Goal: Information Seeking & Learning: Learn about a topic

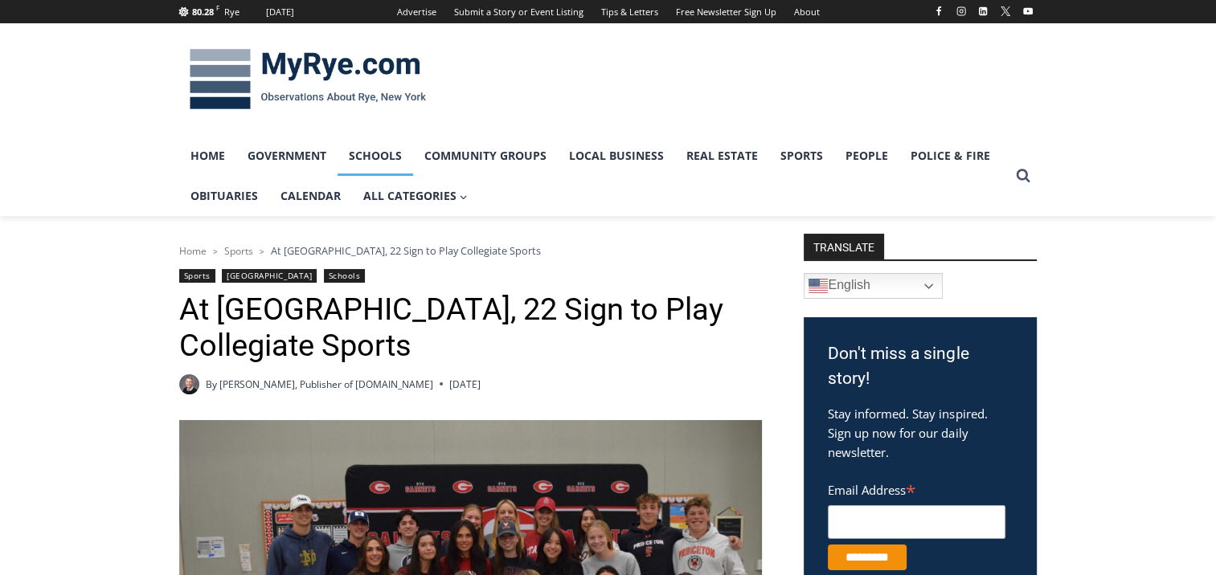
click at [374, 165] on link "Schools" at bounding box center [375, 156] width 76 height 40
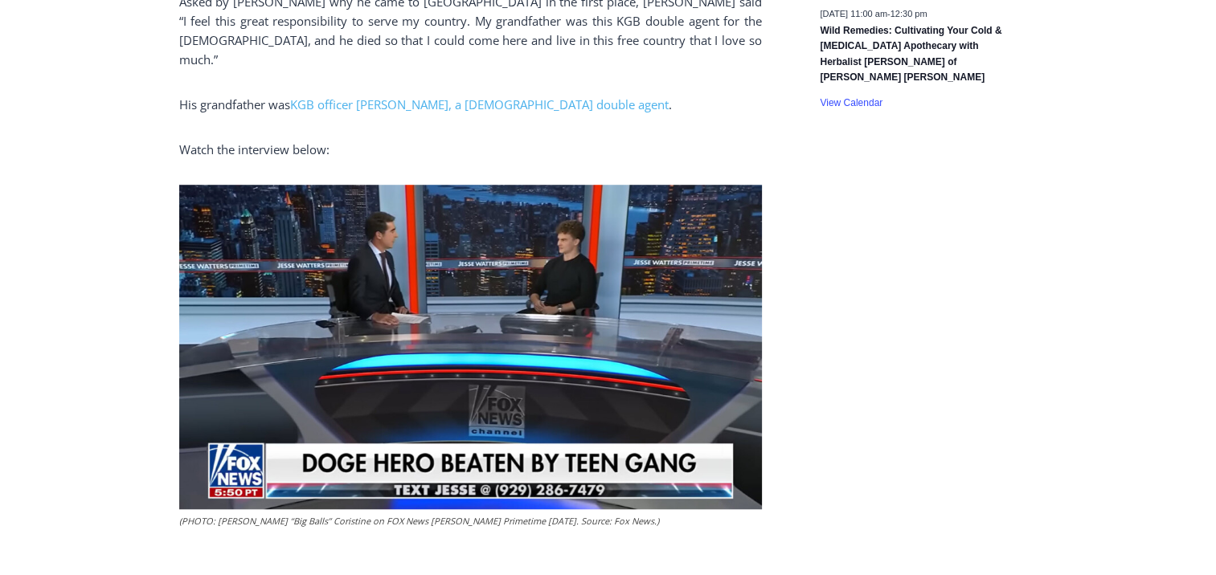
scroll to position [1108, 0]
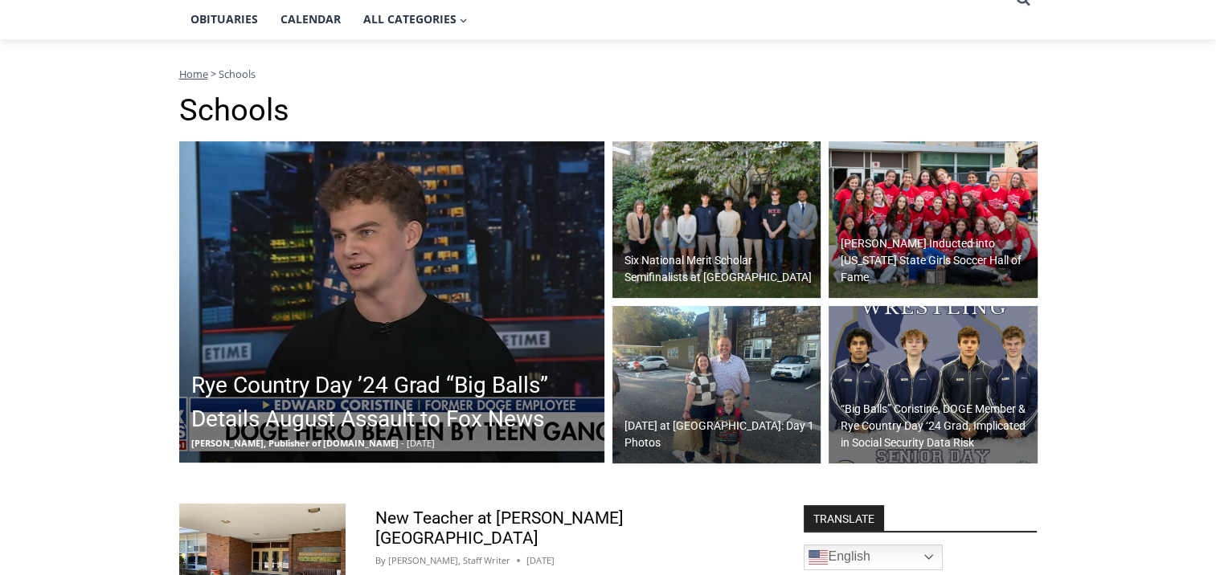
click at [677, 264] on h2 "Six National Merit Scholar Semifinalists at [GEOGRAPHIC_DATA]" at bounding box center [720, 269] width 193 height 34
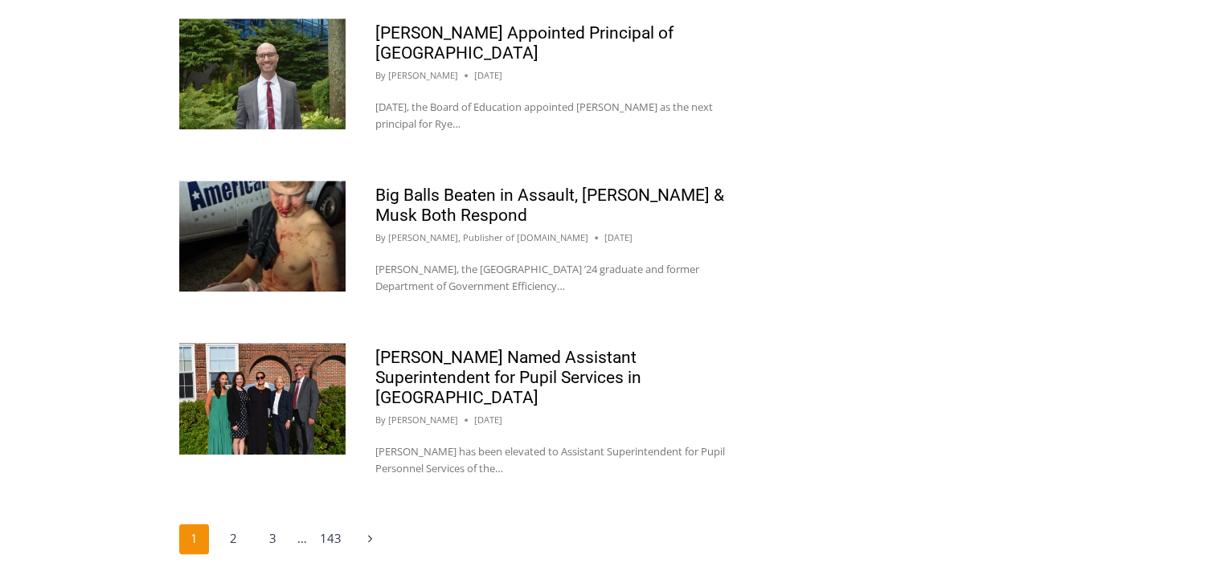
scroll to position [1764, 0]
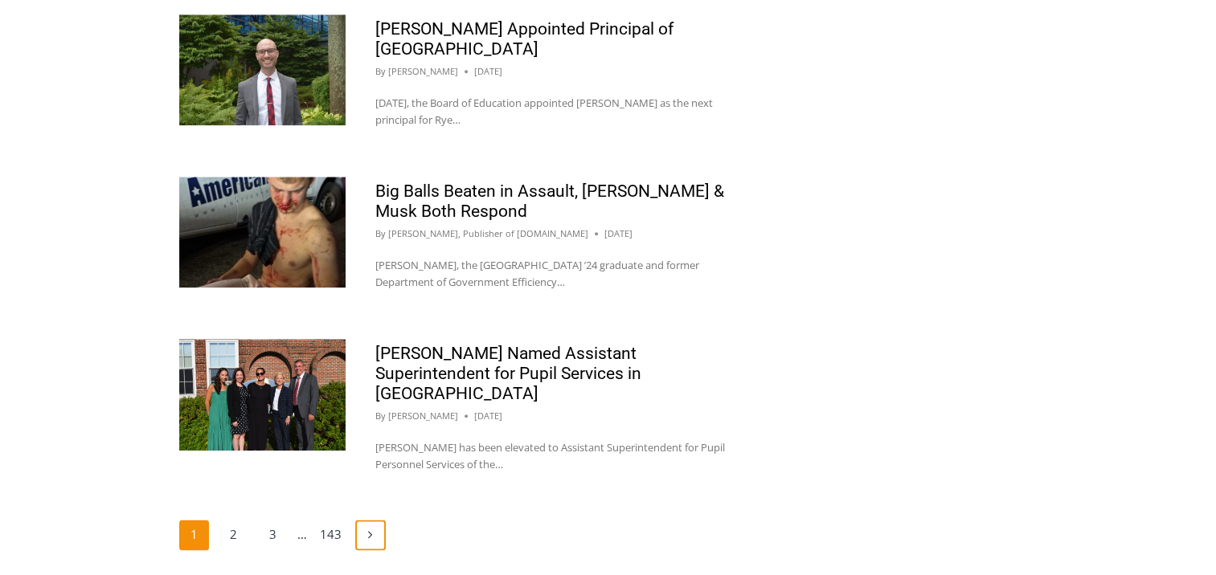
click at [363, 520] on link "Next Page Next" at bounding box center [370, 535] width 31 height 31
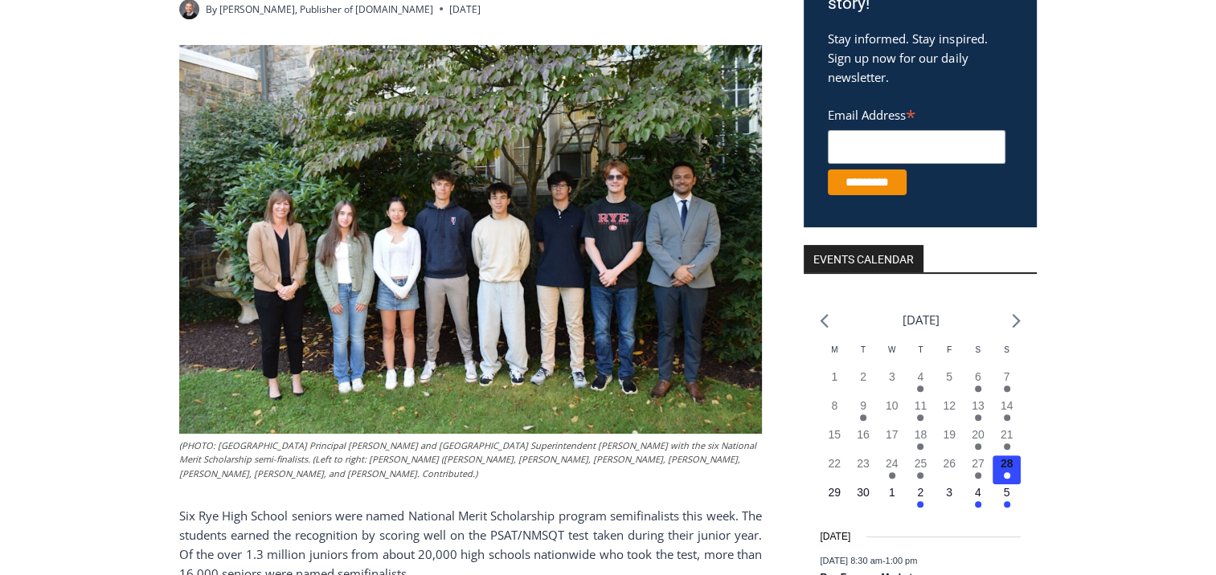
scroll to position [374, 0]
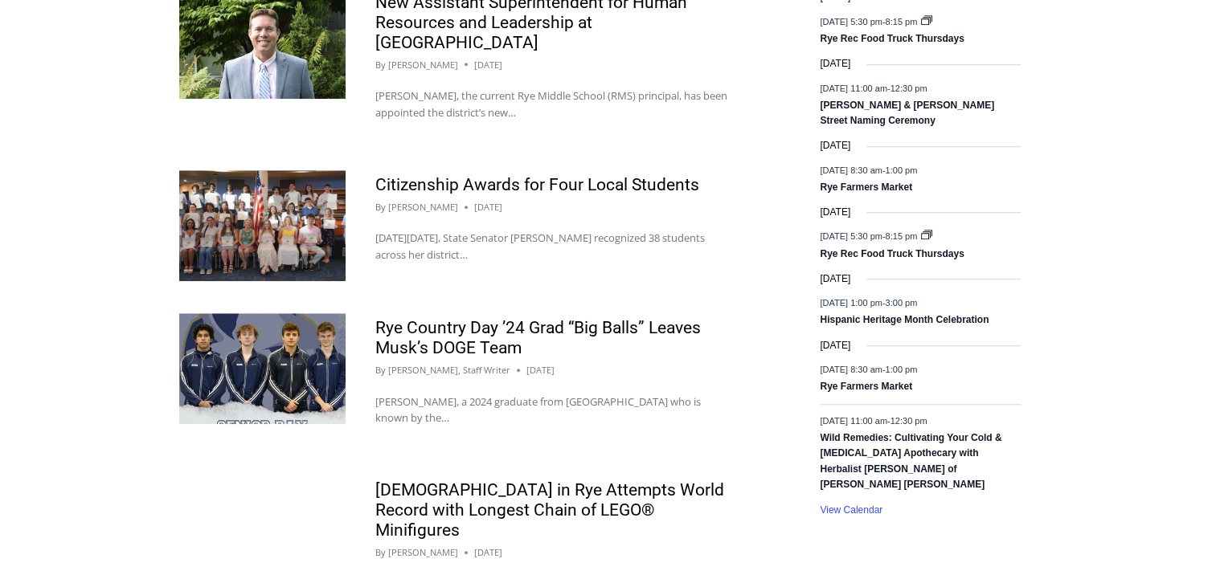
scroll to position [1365, 0]
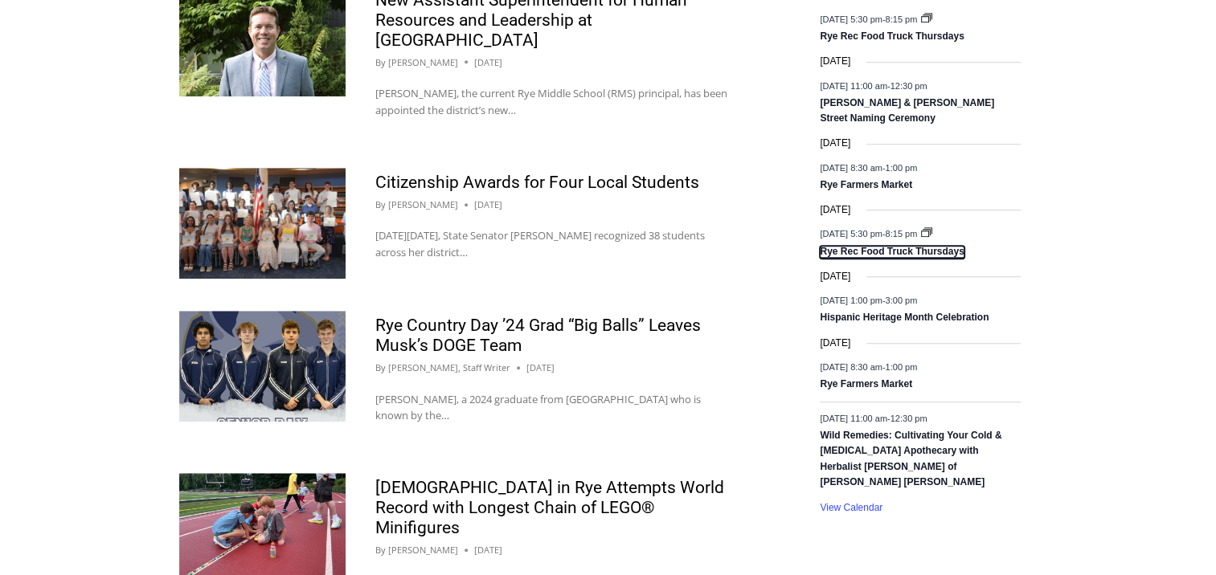
click at [854, 248] on link "Rye Rec Food Truck Thursdays" at bounding box center [891, 252] width 144 height 13
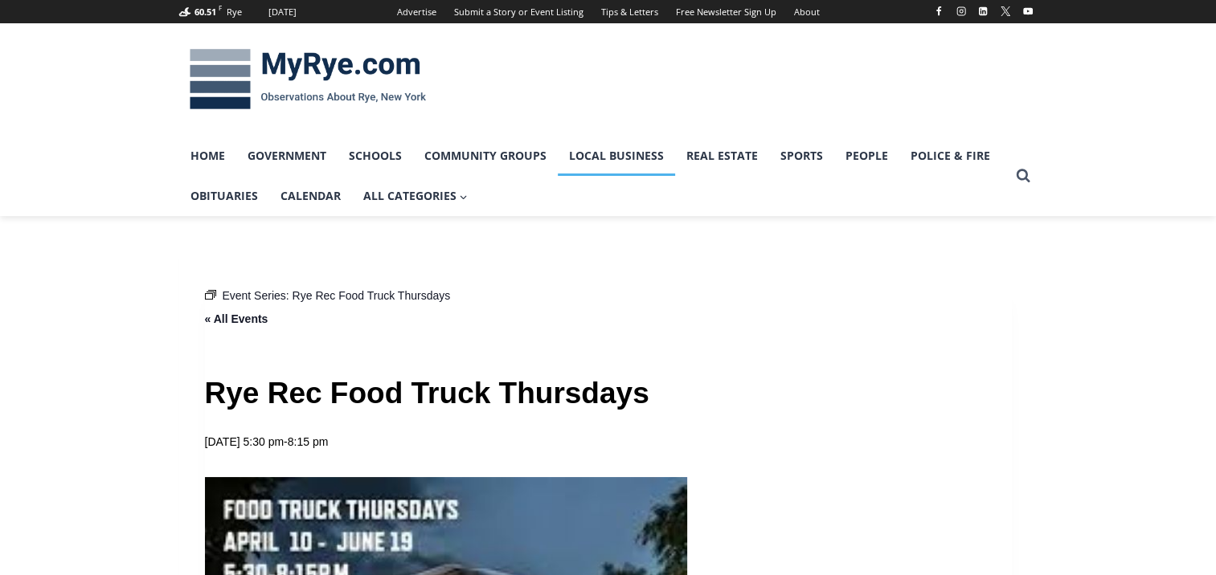
click at [607, 157] on link "Local Business" at bounding box center [616, 156] width 117 height 40
